Goal: Task Accomplishment & Management: Use online tool/utility

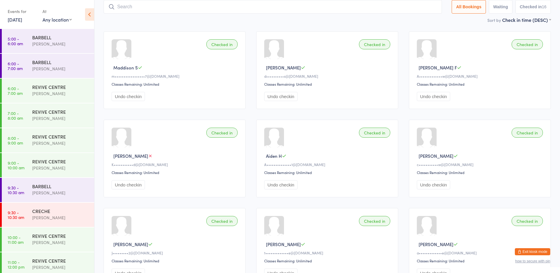
scroll to position [128, 0]
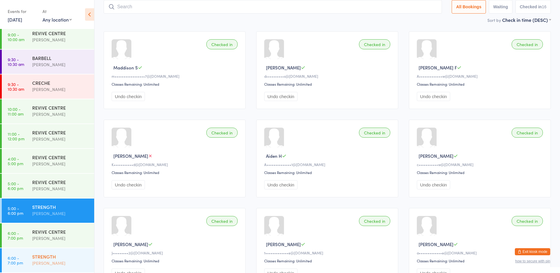
click at [22, 256] on time "6:00 - 7:00 pm" at bounding box center [15, 259] width 15 height 9
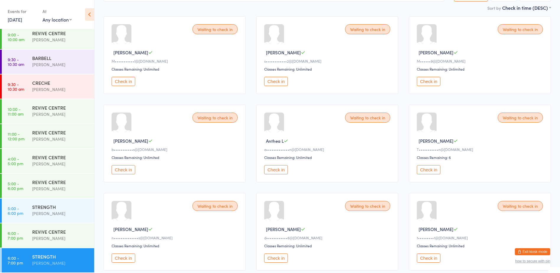
scroll to position [59, 0]
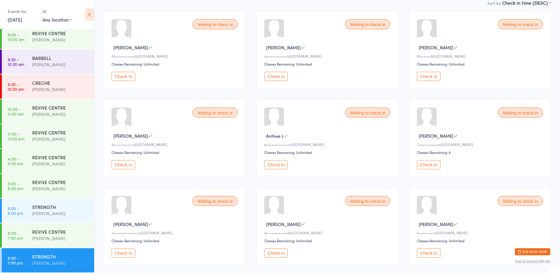
click at [275, 79] on button "Check in" at bounding box center [276, 76] width 24 height 9
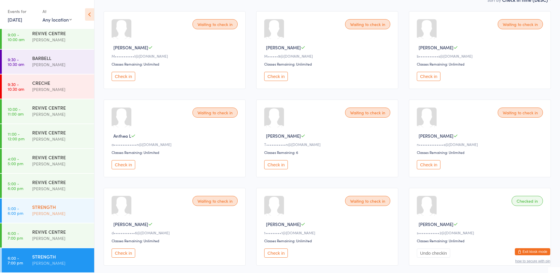
click at [67, 211] on div "[PERSON_NAME]" at bounding box center [60, 213] width 57 height 7
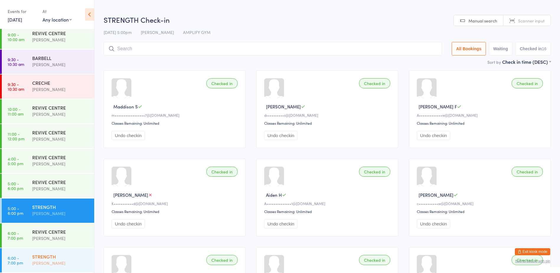
click at [57, 264] on div "[PERSON_NAME]" at bounding box center [60, 263] width 57 height 7
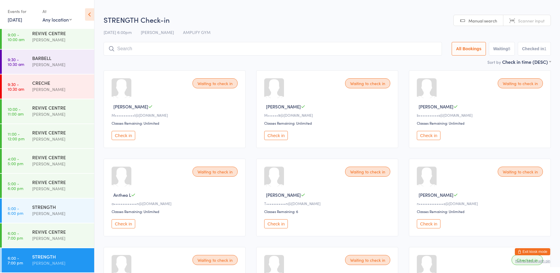
click at [128, 138] on button "Check in" at bounding box center [124, 135] width 24 height 9
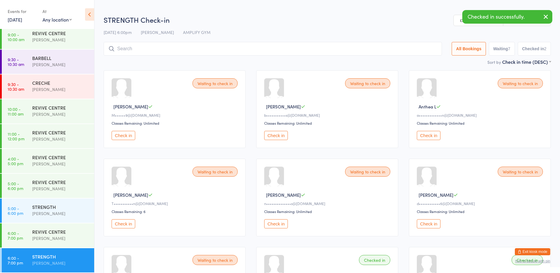
click at [287, 132] on button "Check in" at bounding box center [276, 135] width 24 height 9
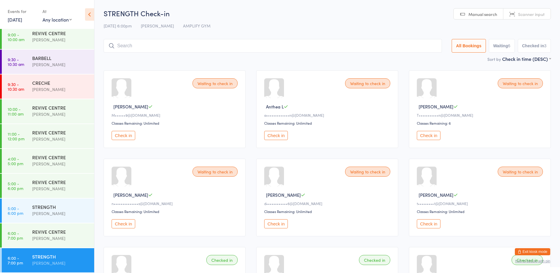
click at [125, 136] on button "Check in" at bounding box center [124, 135] width 24 height 9
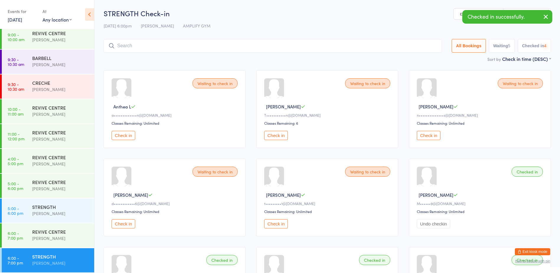
click at [123, 44] on input "search" at bounding box center [273, 46] width 338 height 14
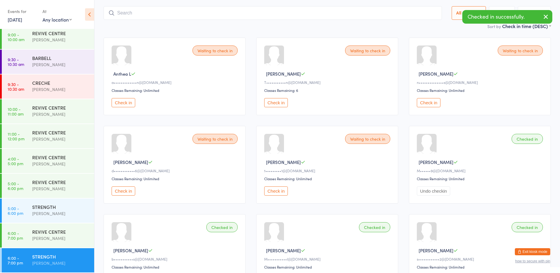
scroll to position [39, 0]
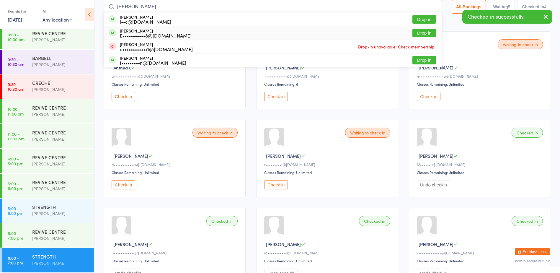
type input "[PERSON_NAME]"
click at [415, 29] on button "Drop in" at bounding box center [425, 33] width 24 height 9
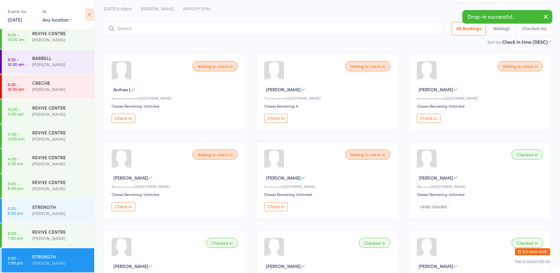
scroll to position [0, 0]
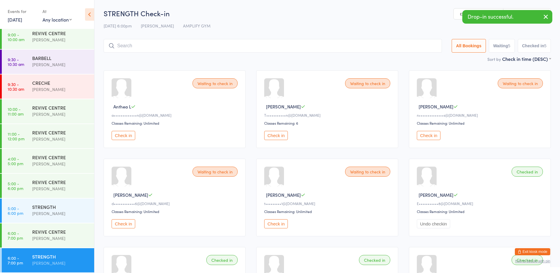
click at [99, 43] on ui-view "STRENGTH Check-in [DATE] 6:00pm [PERSON_NAME] AMPLIFY GYM Manual search Scanner…" at bounding box center [328, 213] width 466 height 410
